Goal: Ask a question

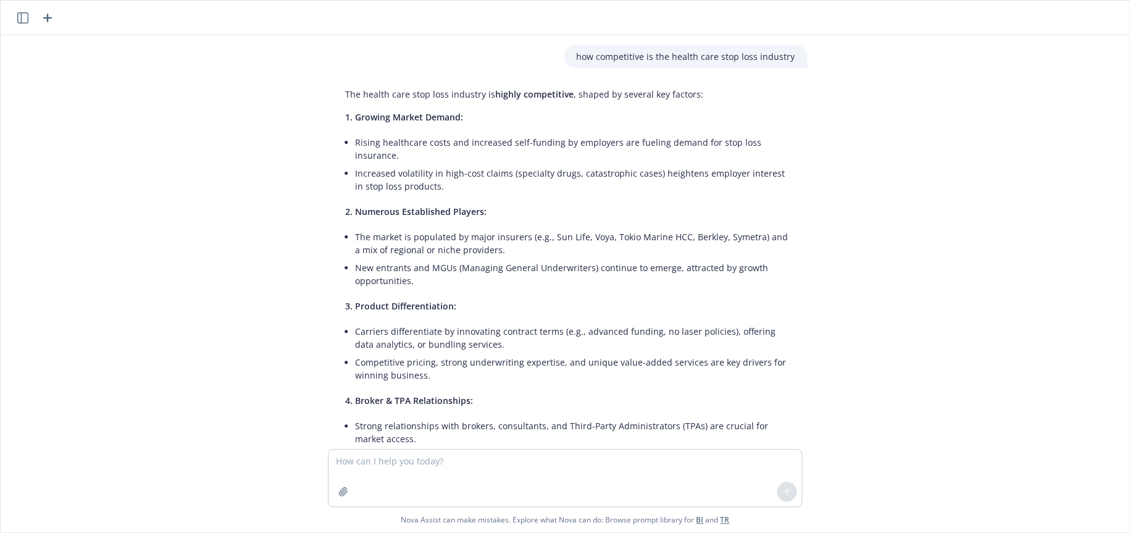
scroll to position [268, 0]
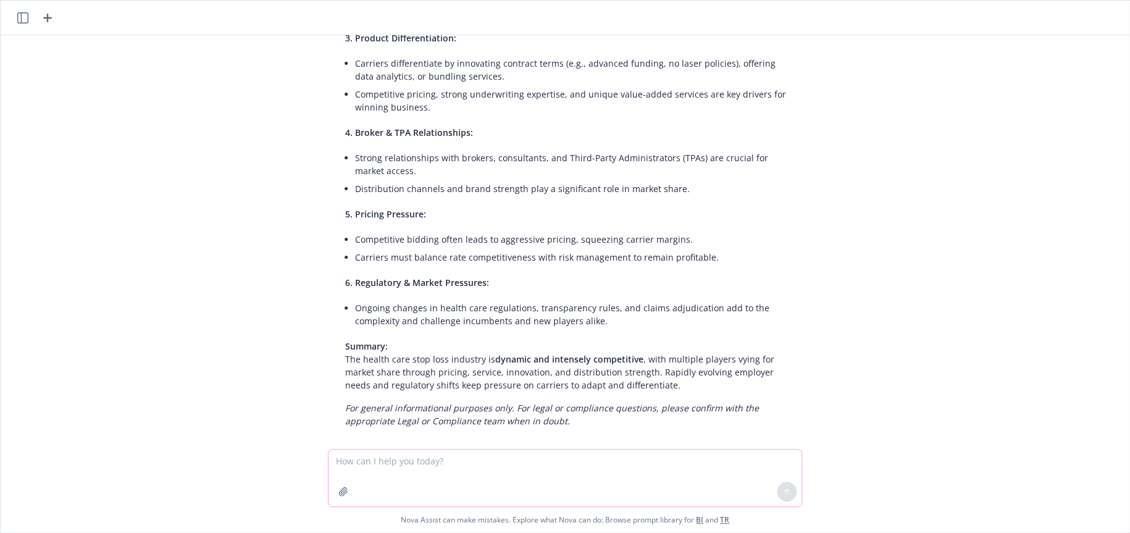
click at [435, 463] on textarea at bounding box center [565, 478] width 473 height 57
paste textarea "Participating PPO or Premier Dentist"
drag, startPoint x: 502, startPoint y: 461, endPoint x: 511, endPoint y: 461, distance: 8.6
click at [511, 461] on textarea "how does Delta Dental Participating PPO or Premier Dentist" at bounding box center [565, 478] width 473 height 57
click at [603, 461] on textarea "how does Delta Dental Participating PPO vs Premier Dentist" at bounding box center [565, 478] width 473 height 57
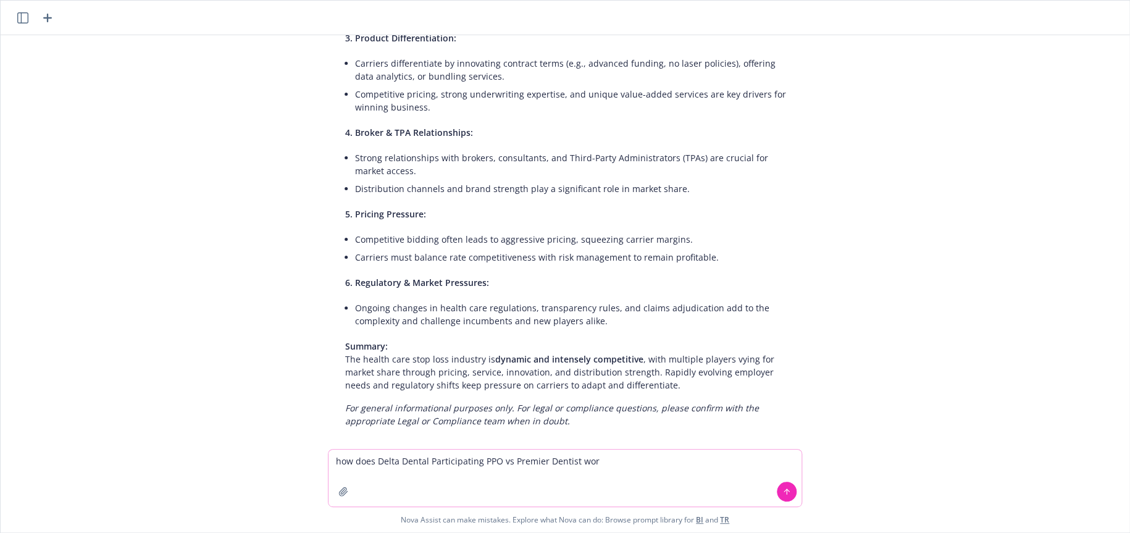
type textarea "how does Delta Dental Participating PPO vs Premier Dentist work"
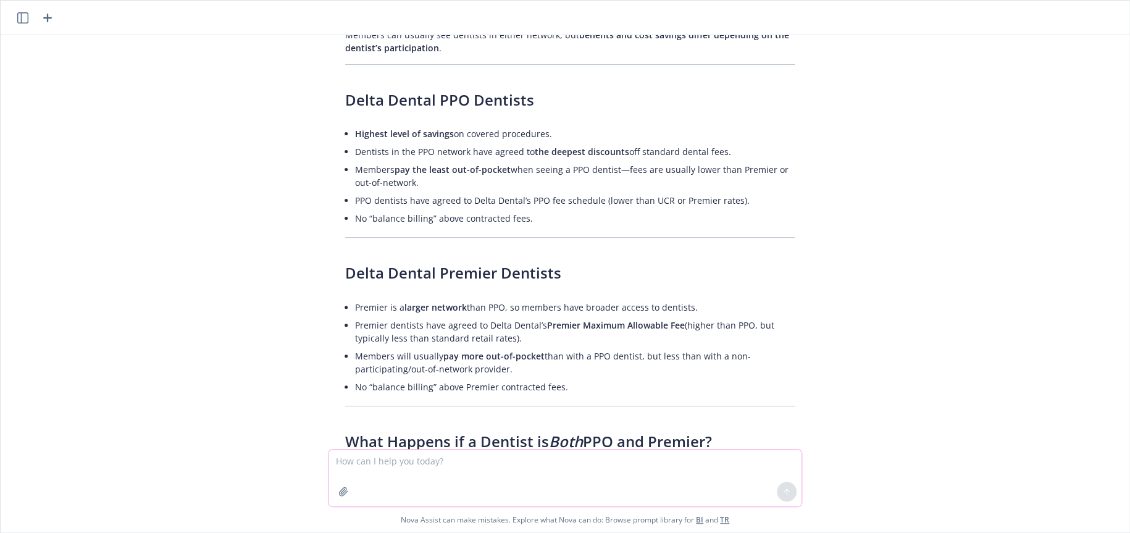
scroll to position [881, 0]
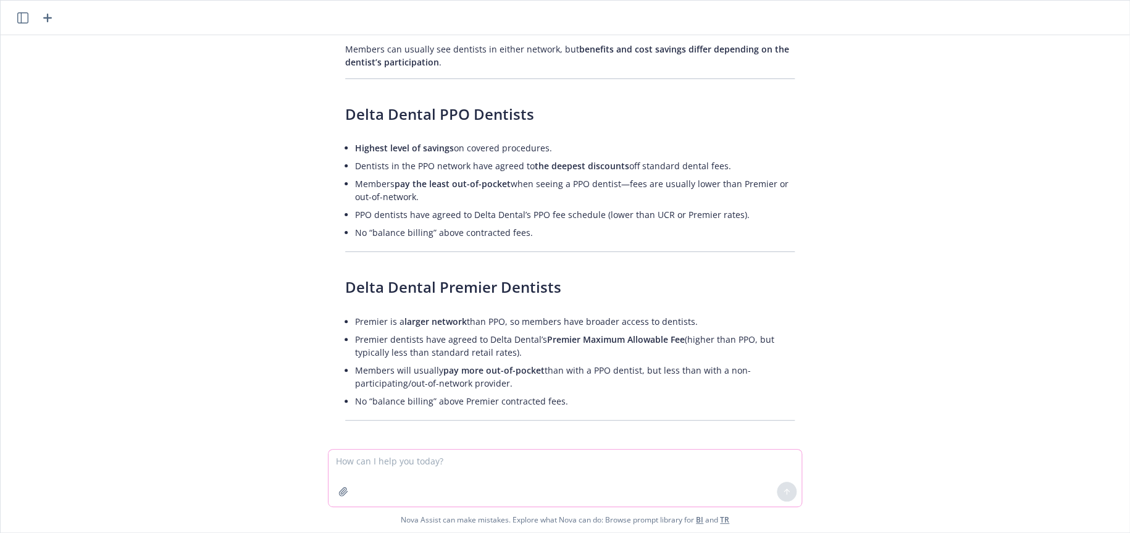
click at [419, 459] on textarea at bounding box center [565, 478] width 473 height 57
click at [394, 461] on textarea "is delta dental lawsuit" at bounding box center [565, 478] width 473 height 57
click at [483, 461] on textarea "is delta dental provider lawsuit" at bounding box center [565, 478] width 473 height 57
type textarea "is delta dental provider lawsuit across the nation or only in [GEOGRAPHIC_DATA]"
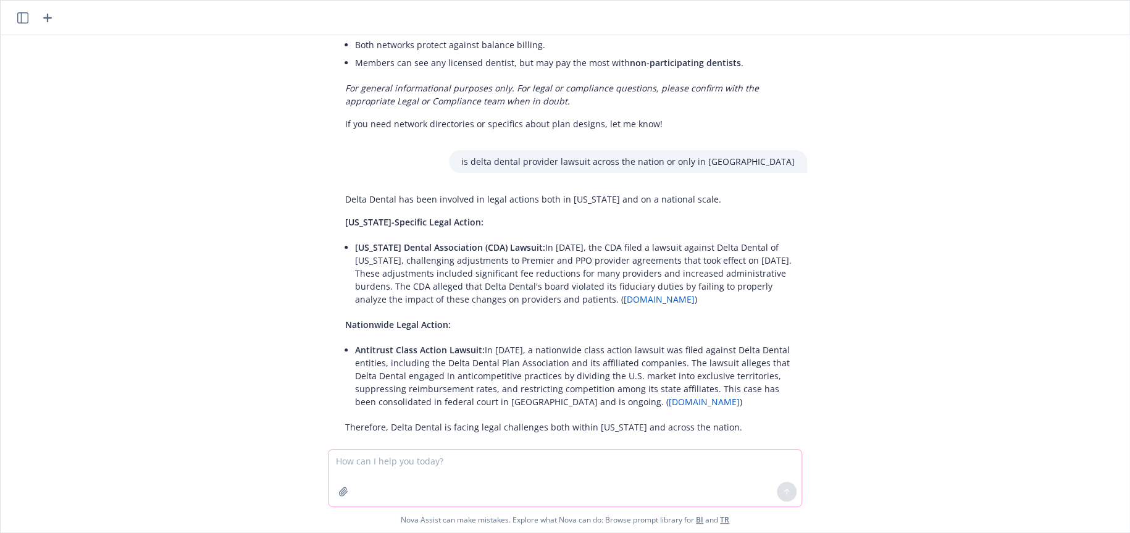
scroll to position [1863, 0]
